Goal: Task Accomplishment & Management: Manage account settings

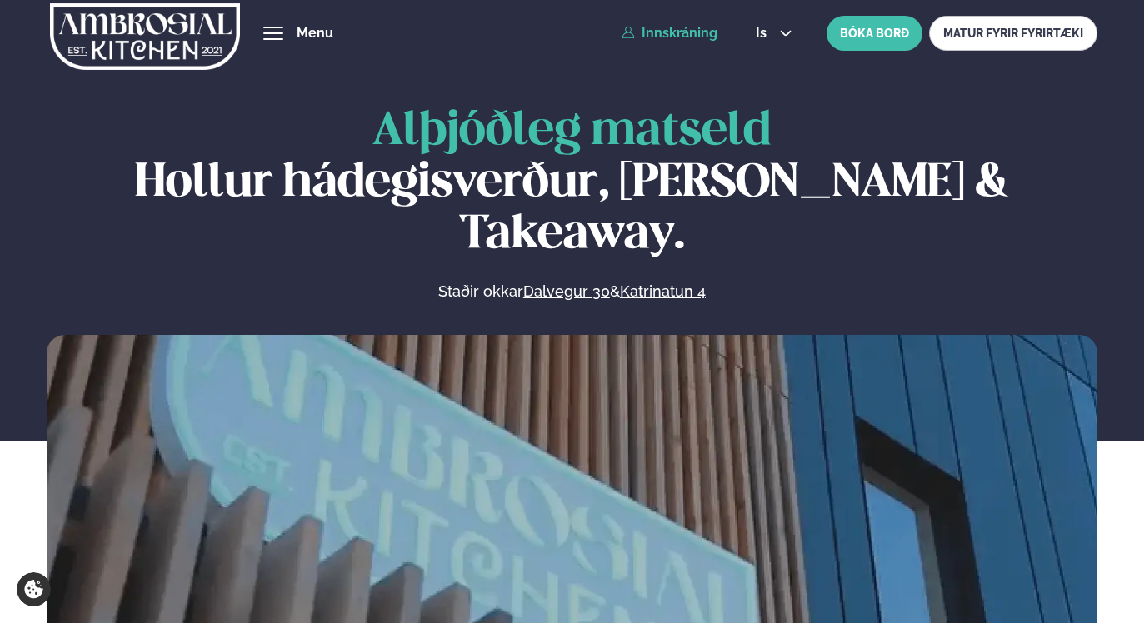
click at [702, 33] on link "Innskráning" at bounding box center [670, 33] width 96 height 15
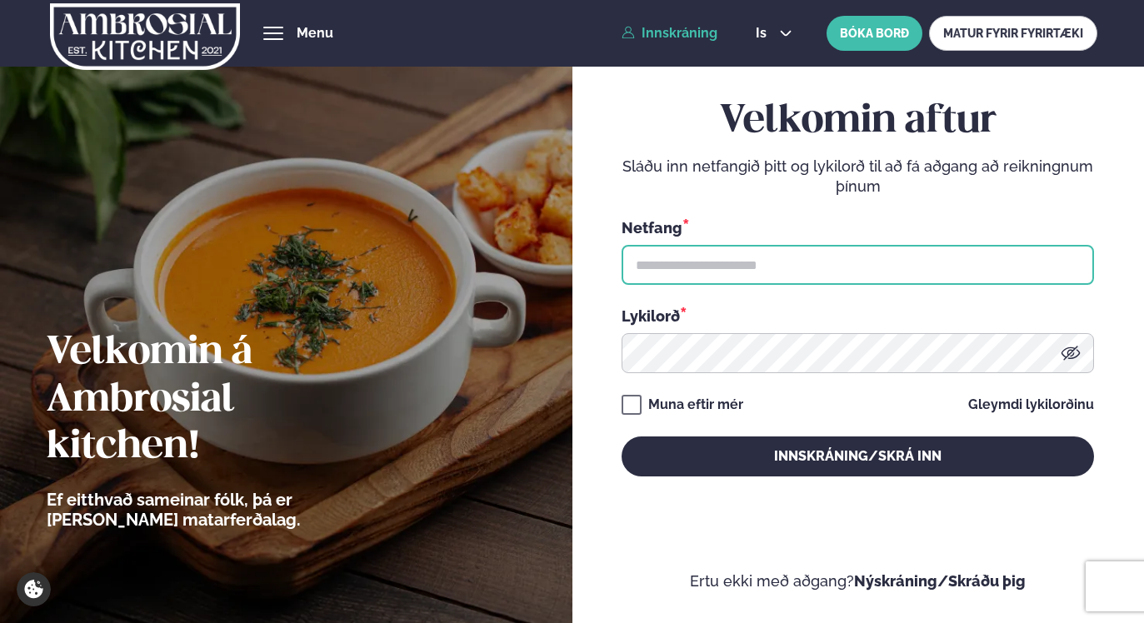
click at [747, 269] on input "text" at bounding box center [858, 265] width 473 height 40
type input "**********"
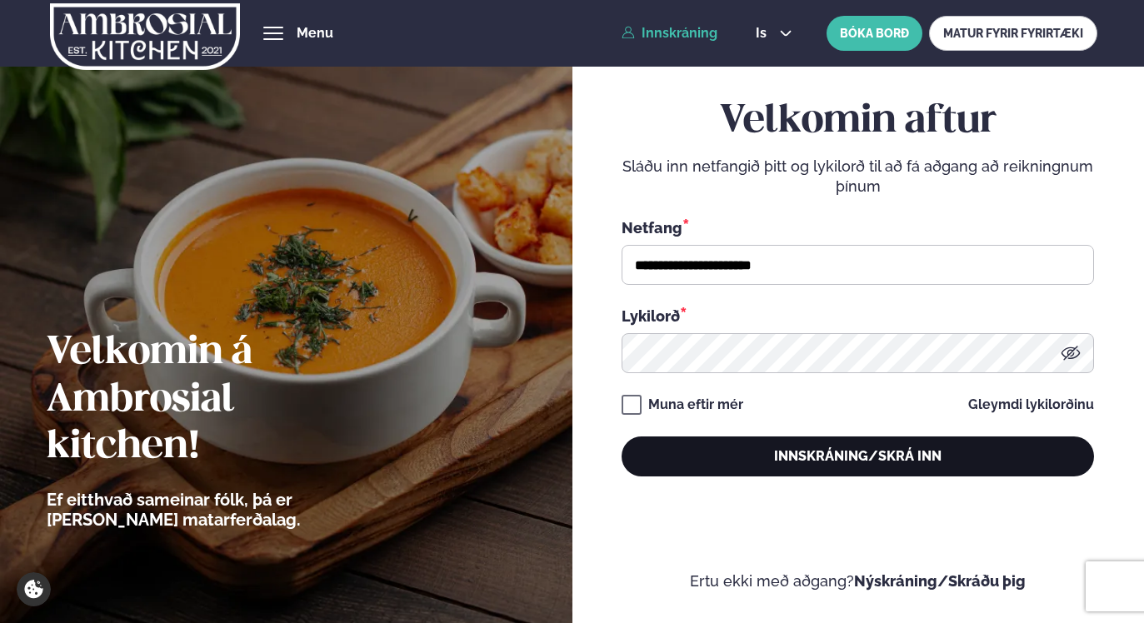
click at [841, 453] on button "Innskráning/Skrá inn" at bounding box center [858, 457] width 473 height 40
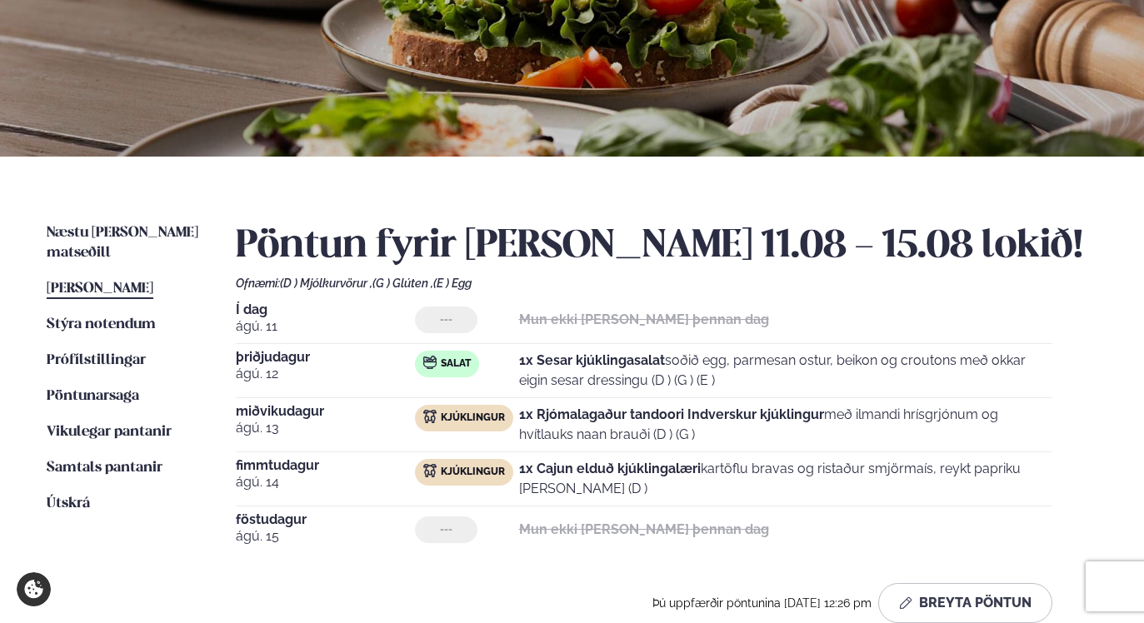
scroll to position [250, 0]
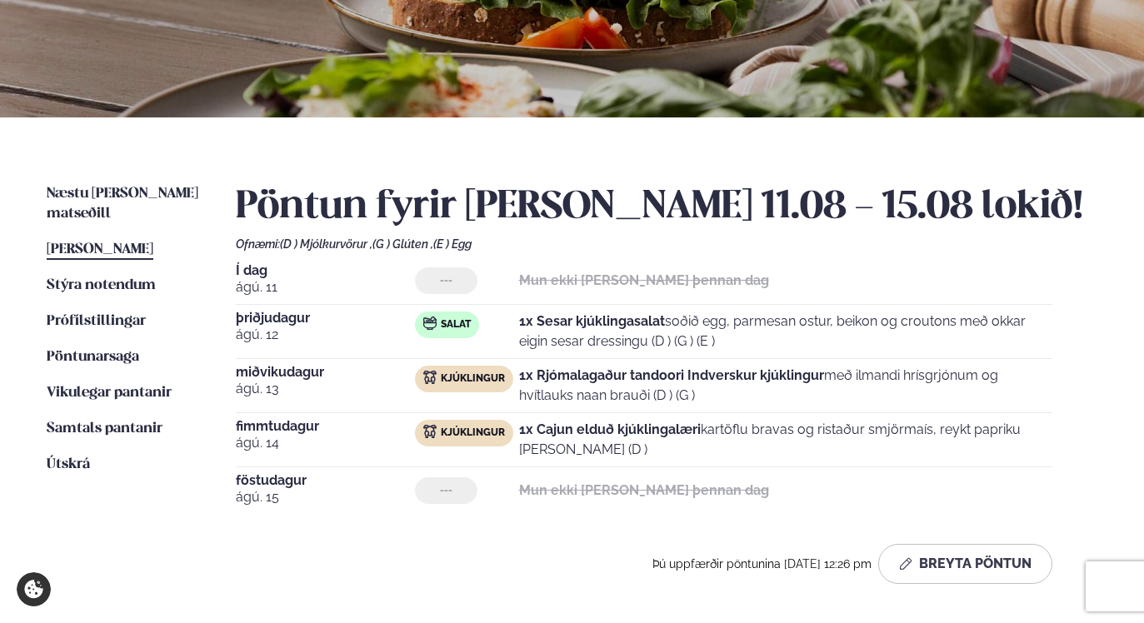
click at [805, 373] on strong "1x Rjómalagaður tandoori Indverskur kjúklingur" at bounding box center [671, 376] width 305 height 16
drag, startPoint x: 419, startPoint y: 323, endPoint x: 404, endPoint y: 321, distance: 15.1
click at [411, 322] on div "[DATE] Salat 1x Sesar kjúklingasalat soðið egg, parmesan ostur, beikon og crout…" at bounding box center [644, 336] width 817 height 48
click at [270, 319] on span "þriðjudagur" at bounding box center [325, 318] width 179 height 13
click at [712, 321] on p "1x Sesar kjúklingasalat soðið egg, parmesan ostur, beikon og croutons með okkar…" at bounding box center [785, 332] width 533 height 40
